Goal: Task Accomplishment & Management: Understand process/instructions

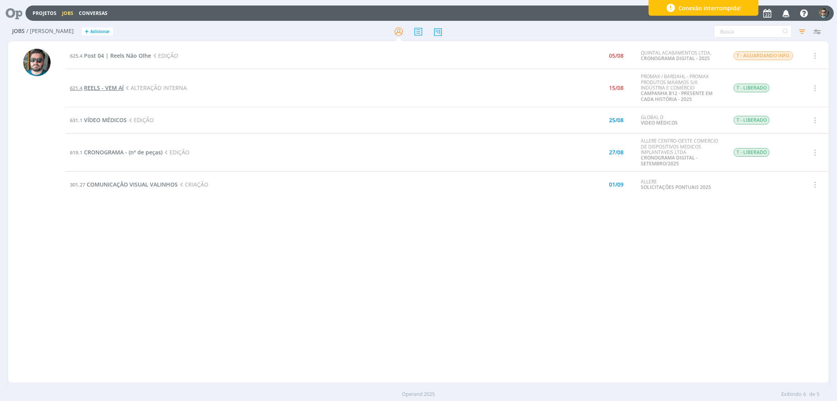
click at [108, 88] on span "REELS - VEM AÍ" at bounding box center [104, 87] width 40 height 7
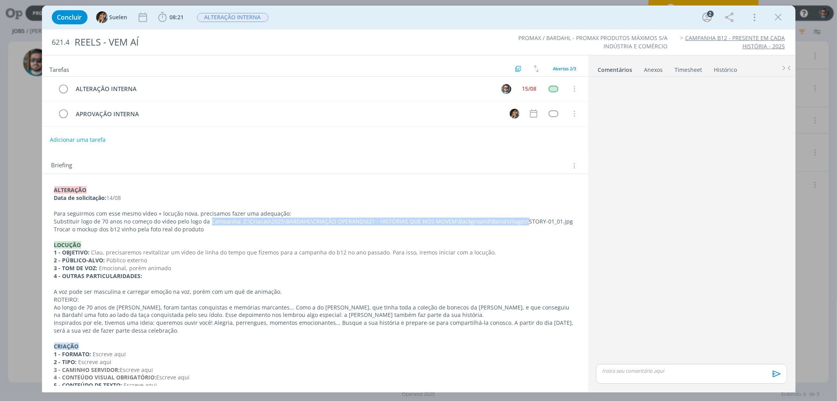
drag, startPoint x: 520, startPoint y: 221, endPoint x: 209, endPoint y: 223, distance: 310.6
click at [209, 223] on p "Substituir logo de 70 anos no começo do vídeo pelo logo da Campanha: Z:\Criacao…" at bounding box center [315, 222] width 522 height 8
copy p "Campanha: Z:\Criacao\2025\BARDAHL\CRIAÇÃO OPERAND\621 - HISTÓRIAS QUE NOS MOVEM…"
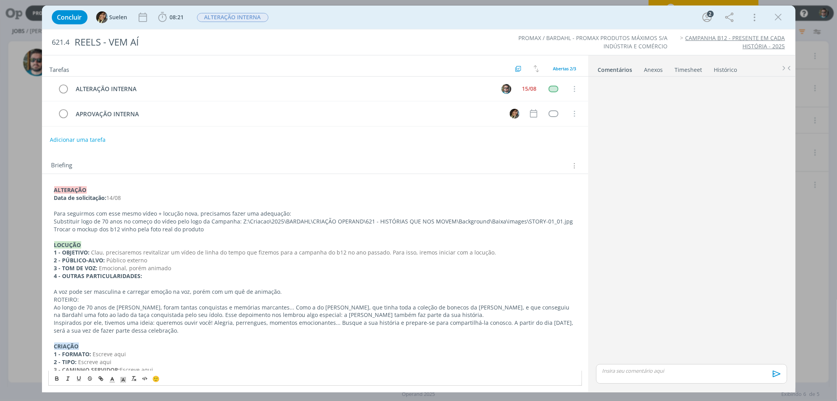
click at [245, 215] on p "Para seguirmos com esse mesmo vídeo + locução nova, precisamos fazer uma adequa…" at bounding box center [315, 214] width 522 height 8
drag, startPoint x: 238, startPoint y: 222, endPoint x: 484, endPoint y: 225, distance: 245.4
click at [484, 225] on p "Substituir logo de 70 anos no começo do vídeo pelo logo da Campanha: Z:\Criacao…" at bounding box center [315, 222] width 522 height 8
copy p "Z:\Criacao\2025\BARDAHL\CRIAÇÃO OPERAND\621 - HISTÓRIAS QUE NOS MOVEM\Backgroun…"
